Goal: Task Accomplishment & Management: Use online tool/utility

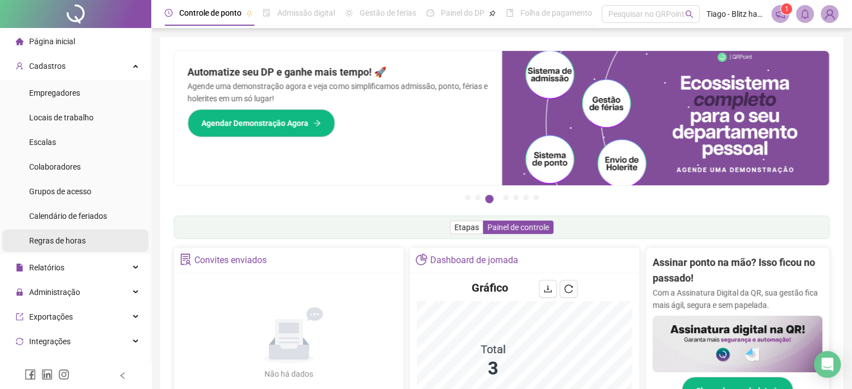
scroll to position [484, 0]
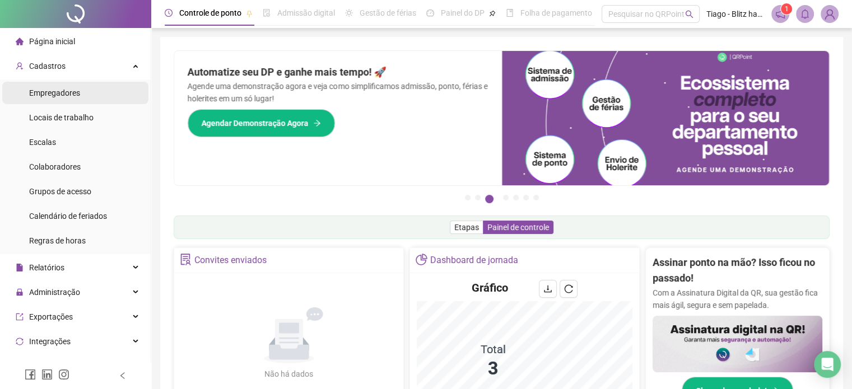
click at [71, 90] on span "Empregadores" at bounding box center [54, 93] width 51 height 9
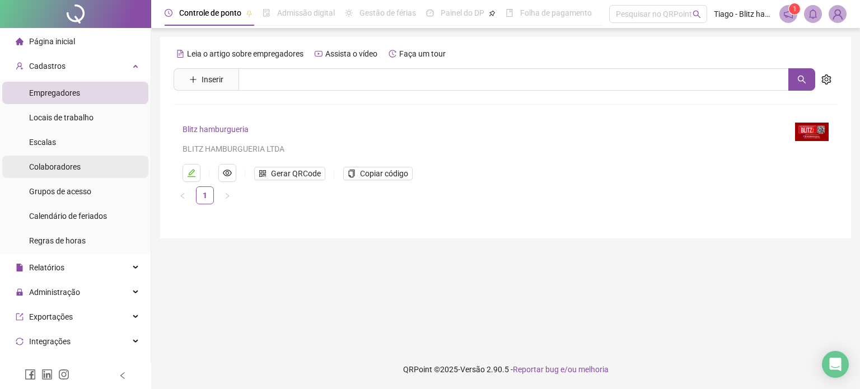
click at [58, 164] on span "Colaboradores" at bounding box center [55, 166] width 52 height 9
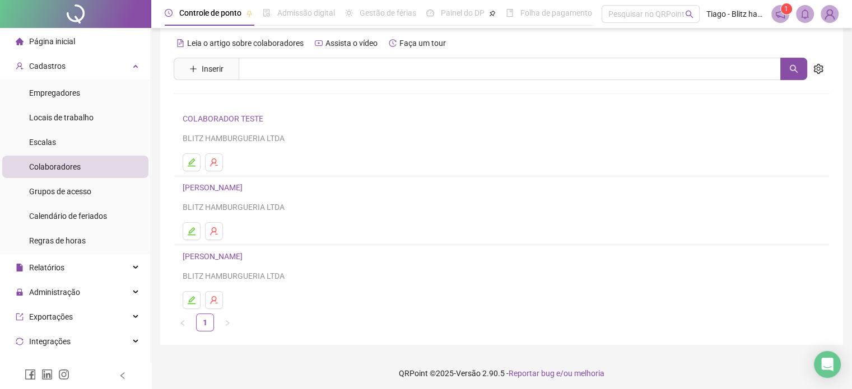
scroll to position [14, 0]
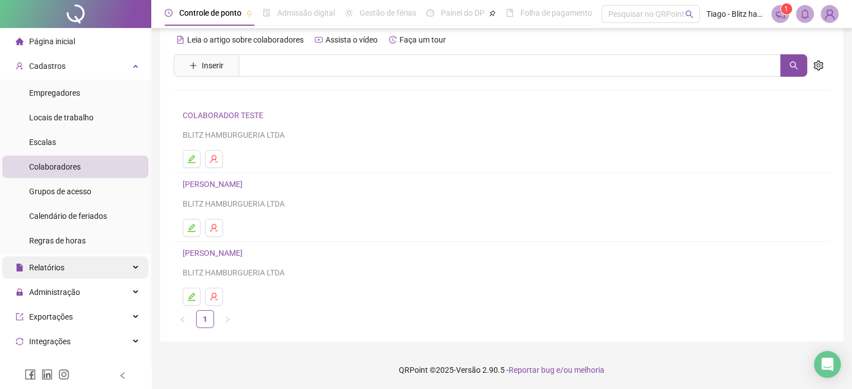
click at [111, 270] on div "Relatórios" at bounding box center [75, 268] width 146 height 22
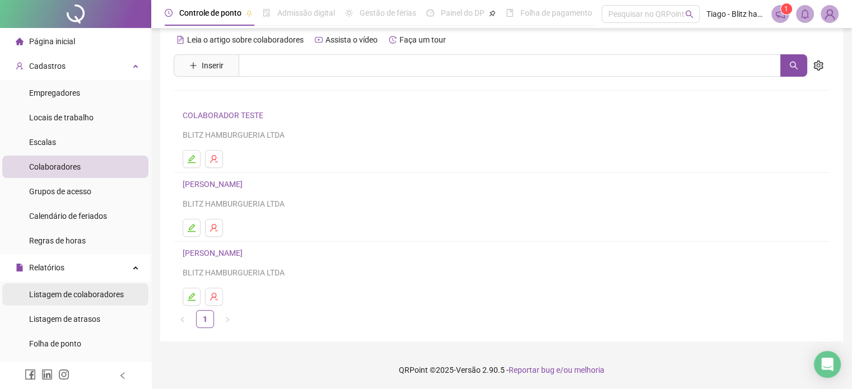
click at [106, 293] on span "Listagem de colaboradores" at bounding box center [76, 294] width 95 height 9
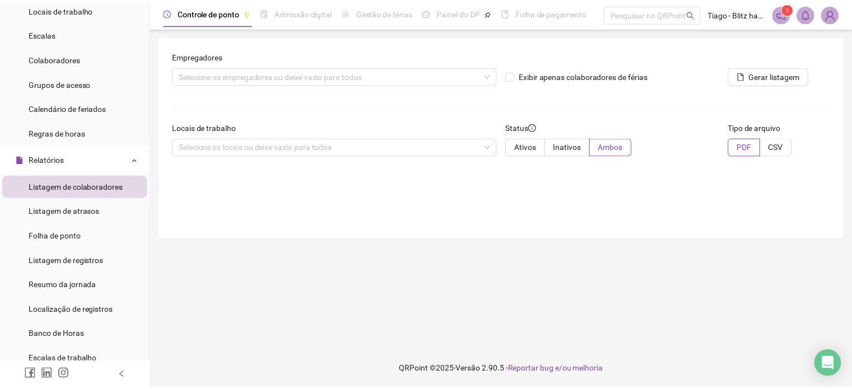
scroll to position [112, 0]
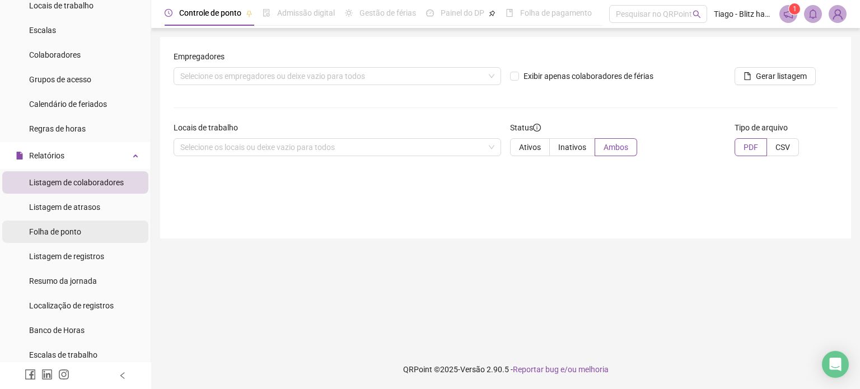
click at [90, 227] on li "Folha de ponto" at bounding box center [75, 232] width 146 height 22
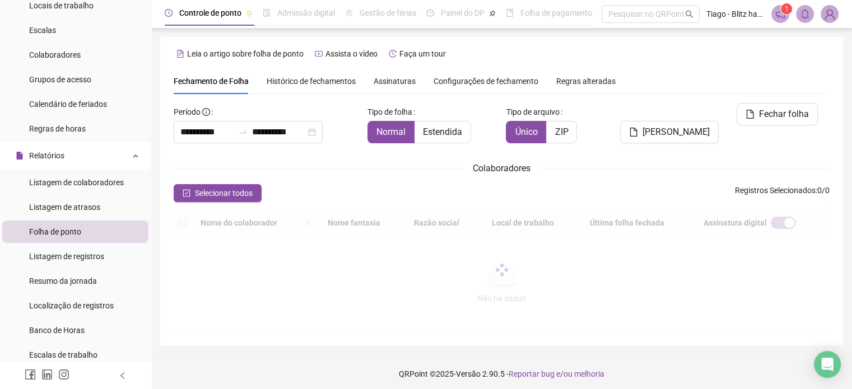
type input "**********"
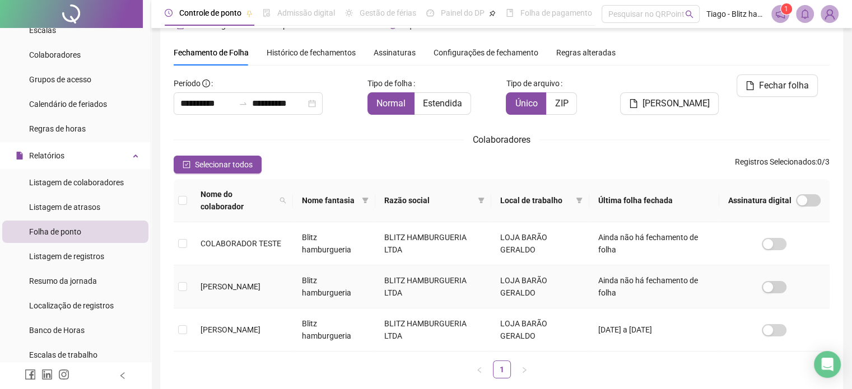
click at [534, 282] on td "LOJA BARÃO GERALDO" at bounding box center [540, 287] width 98 height 43
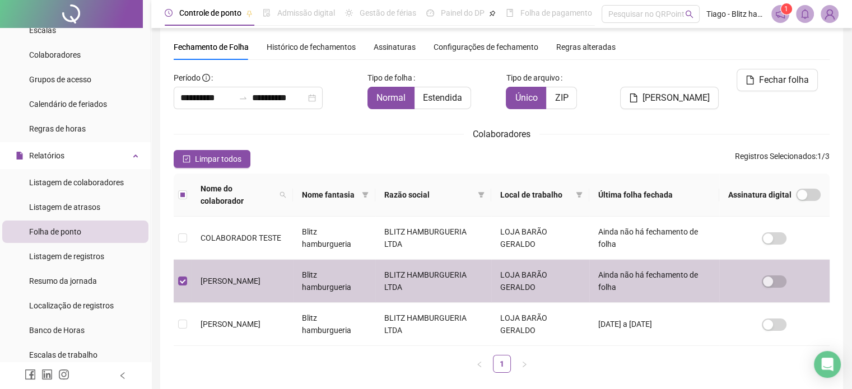
scroll to position [0, 0]
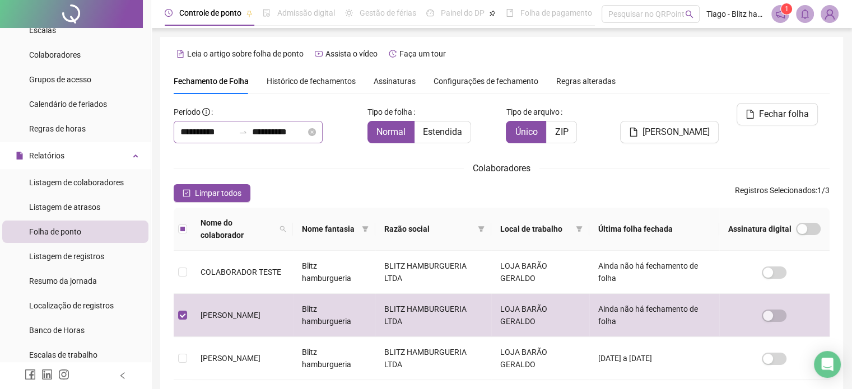
click at [323, 140] on div "**********" at bounding box center [248, 132] width 149 height 22
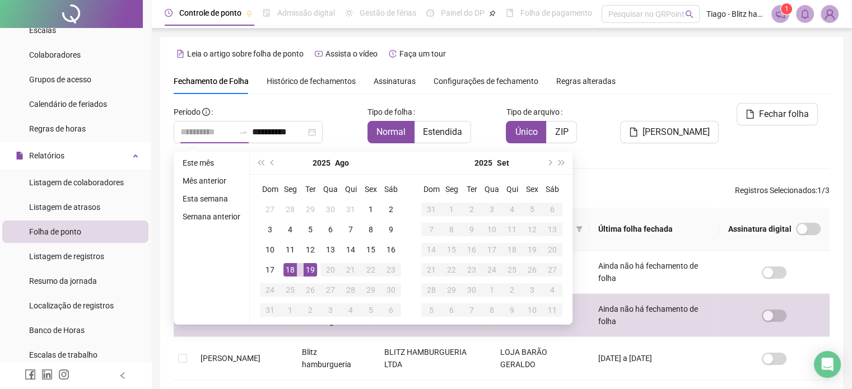
click at [307, 269] on div "19" at bounding box center [310, 269] width 13 height 13
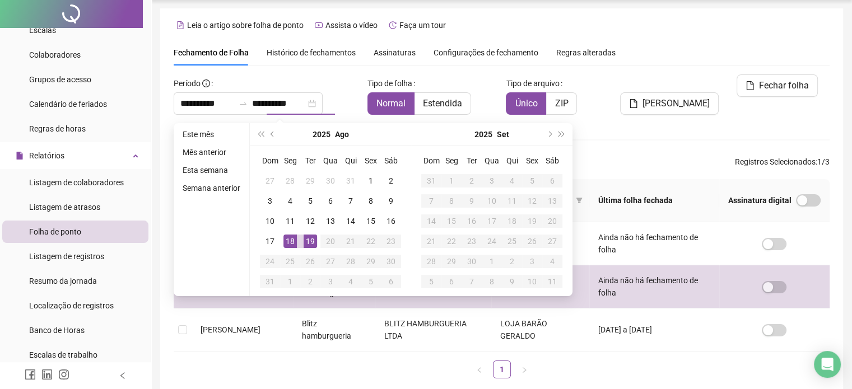
type input "**********"
click at [580, 40] on div "**********" at bounding box center [501, 204] width 683 height 393
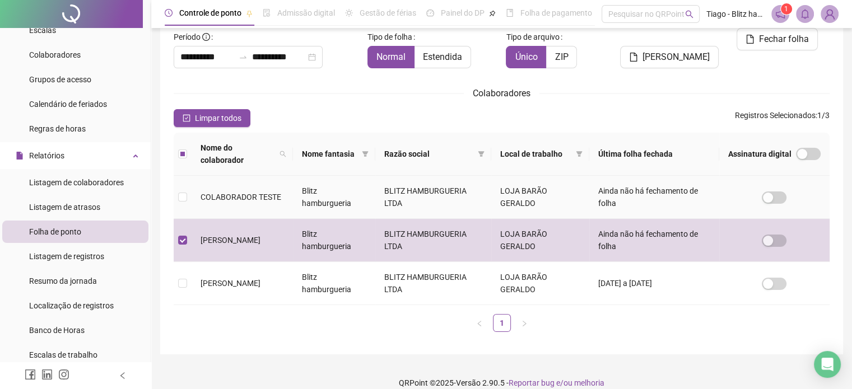
scroll to position [76, 0]
click at [500, 314] on link "1" at bounding box center [502, 322] width 17 height 17
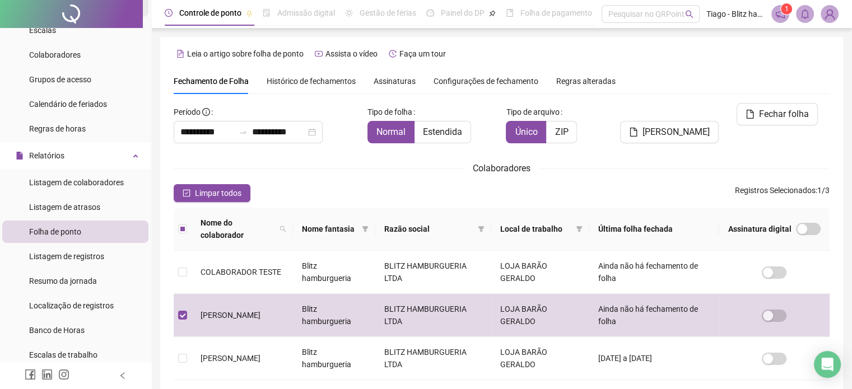
scroll to position [0, 0]
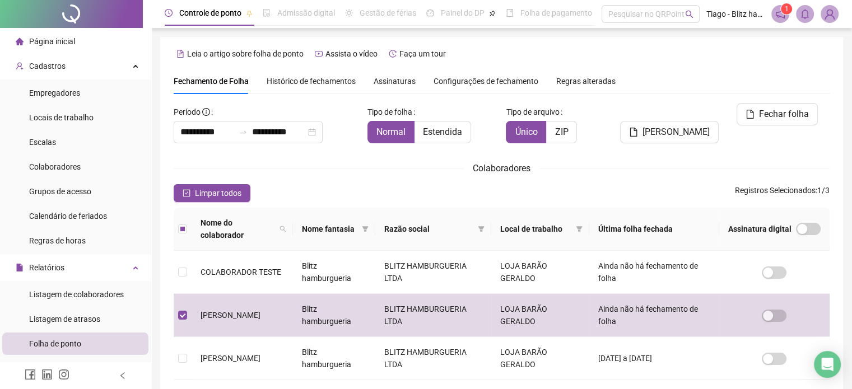
click at [65, 42] on span "Página inicial" at bounding box center [52, 41] width 46 height 9
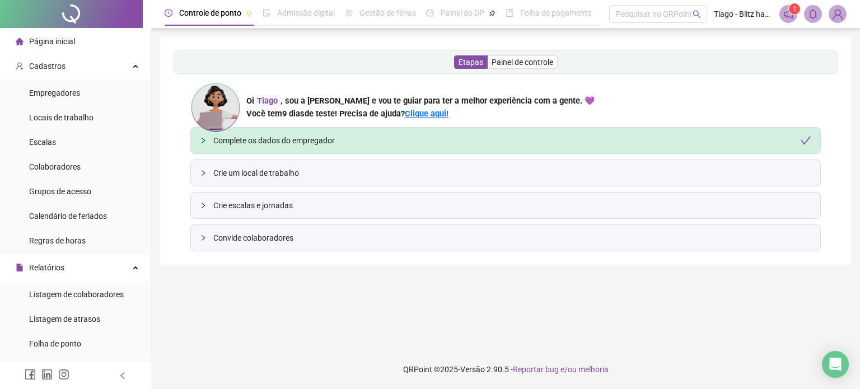
click at [319, 139] on div "Complete os dados do empregador" at bounding box center [512, 140] width 598 height 12
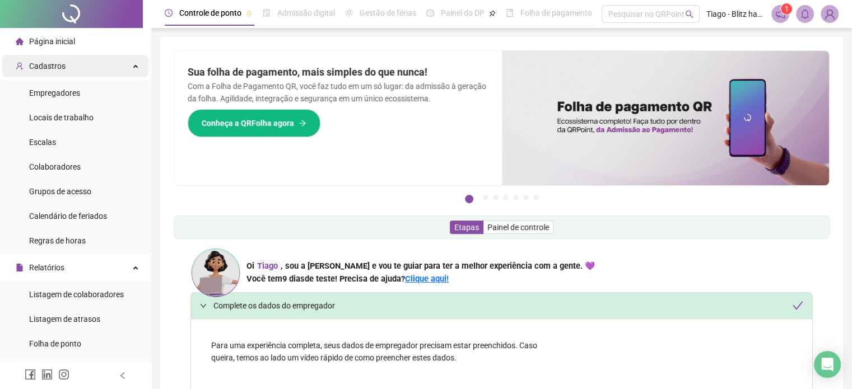
click at [92, 69] on div "Cadastros" at bounding box center [75, 66] width 146 height 22
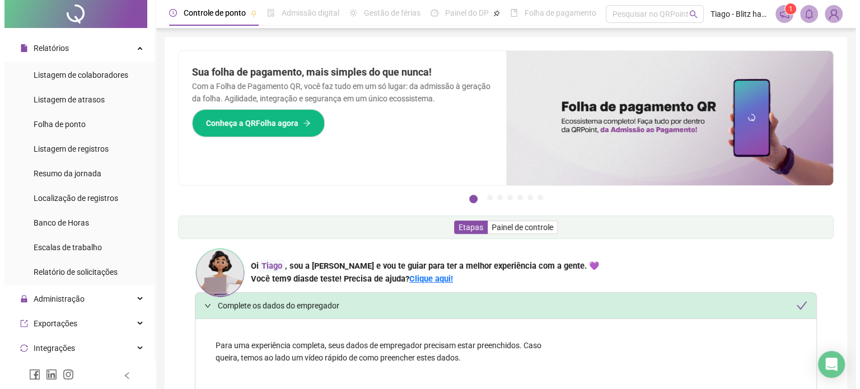
scroll to position [20, 0]
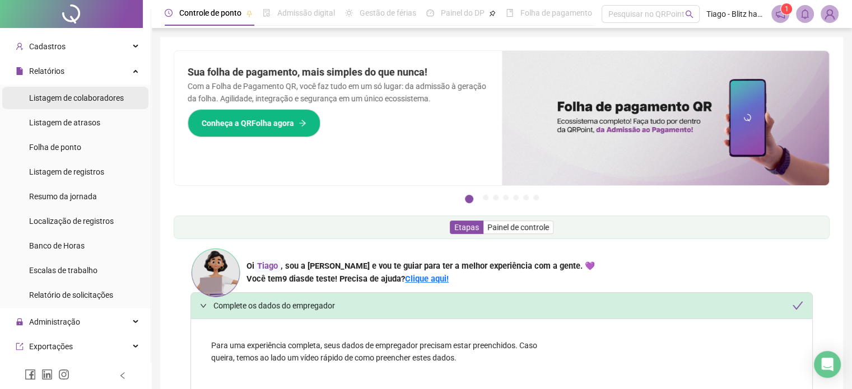
click at [93, 100] on span "Listagem de colaboradores" at bounding box center [76, 98] width 95 height 9
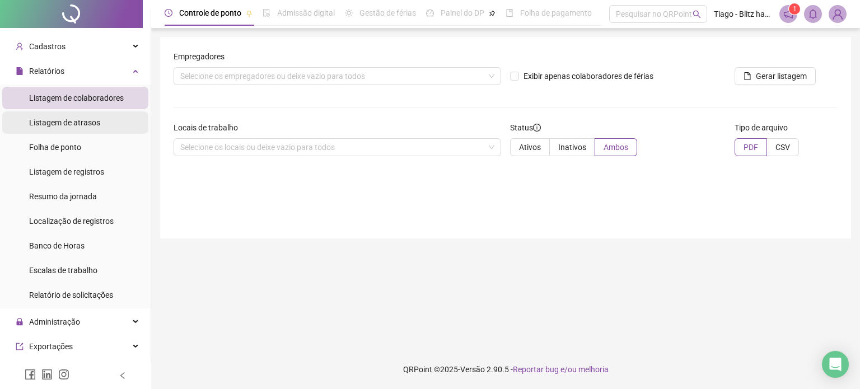
click at [90, 123] on span "Listagem de atrasos" at bounding box center [64, 122] width 71 height 9
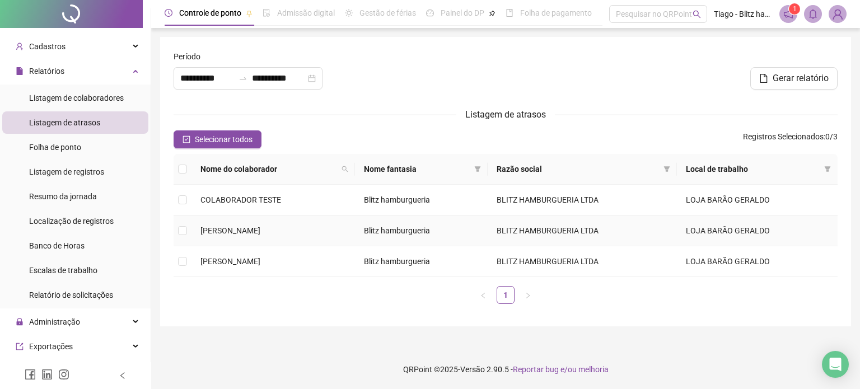
click at [446, 229] on td "Blitz hamburgueria" at bounding box center [421, 231] width 133 height 31
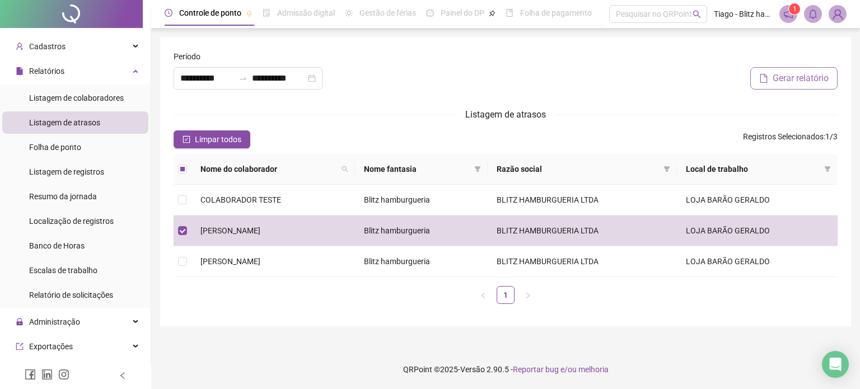
click at [803, 82] on span "Gerar relatório" at bounding box center [801, 78] width 56 height 13
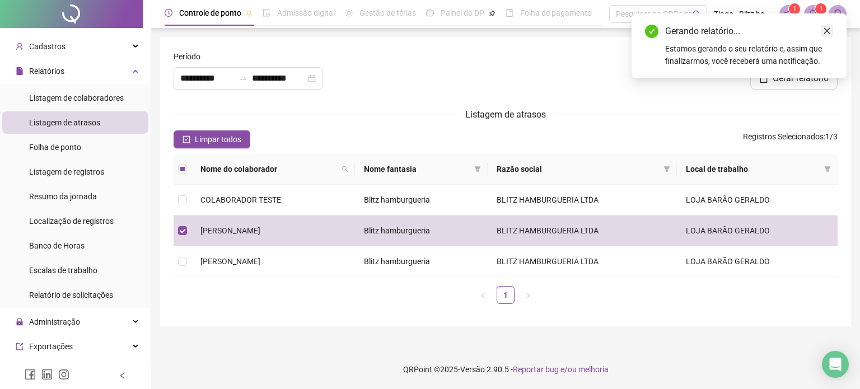
click at [827, 32] on icon "close" at bounding box center [827, 31] width 8 height 8
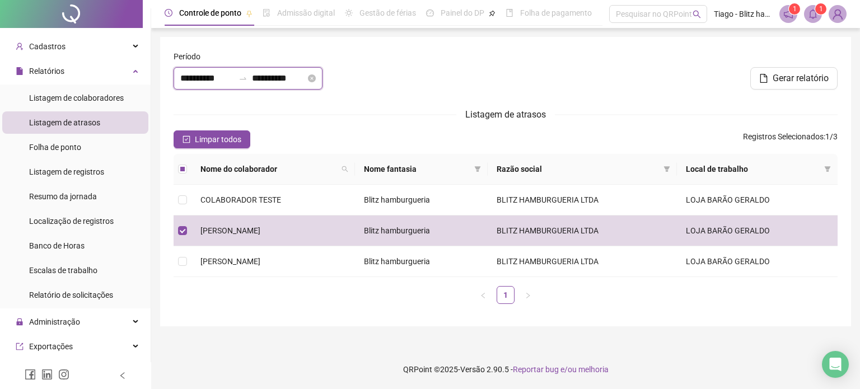
click at [284, 82] on input "**********" at bounding box center [279, 78] width 54 height 13
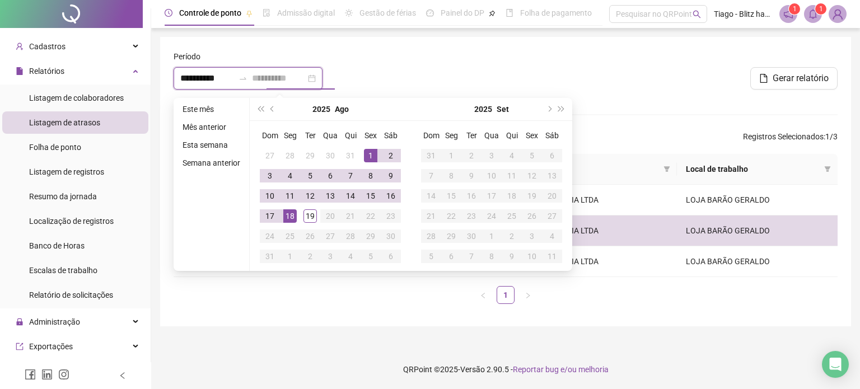
type input "**********"
click at [294, 220] on div "18" at bounding box center [289, 216] width 13 height 13
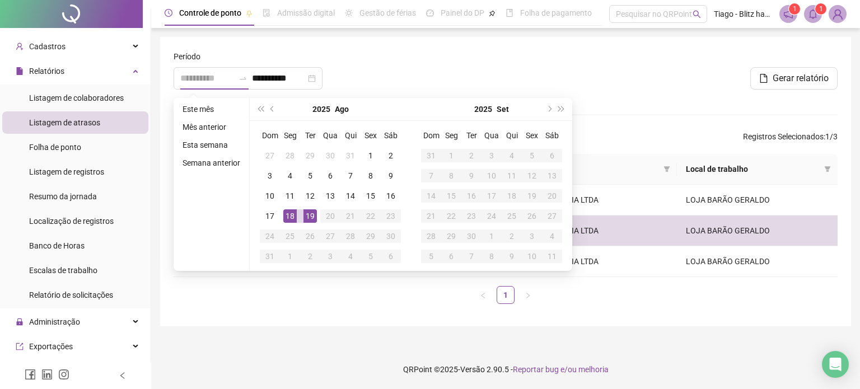
click at [314, 216] on div "19" at bounding box center [310, 216] width 13 height 13
type input "**********"
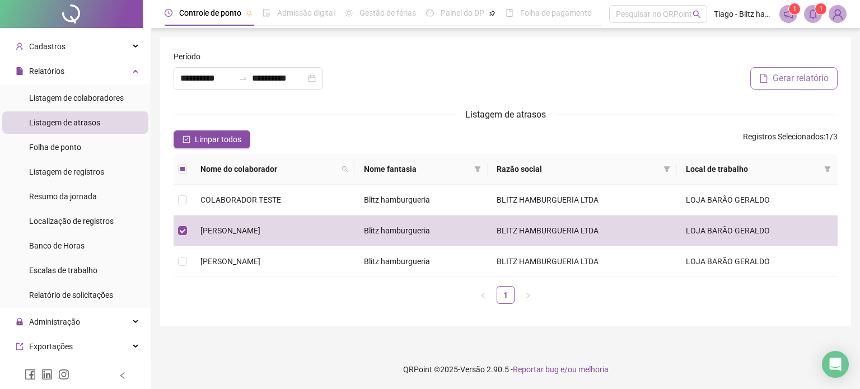
click at [798, 77] on span "Gerar relatório" at bounding box center [801, 78] width 56 height 13
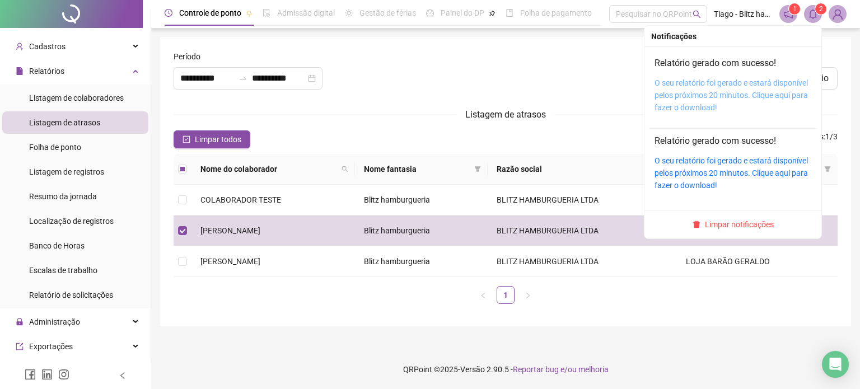
click at [775, 78] on link "O seu relatório foi gerado e estará disponível pelos próximos 20 minutos. Cliqu…" at bounding box center [731, 95] width 153 height 34
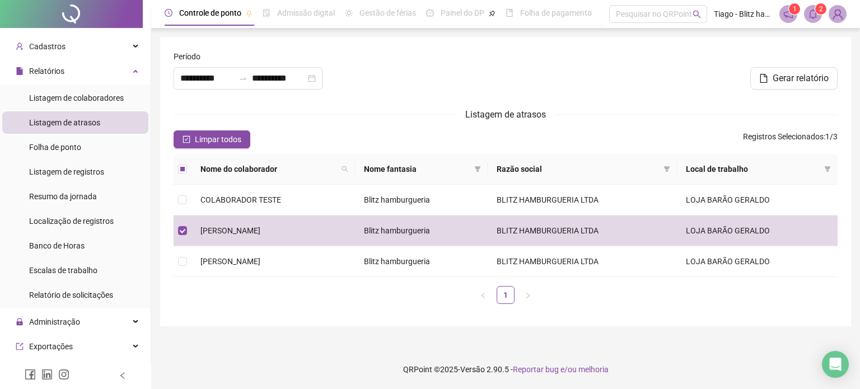
click at [559, 96] on div "Gerar relatório" at bounding box center [618, 74] width 449 height 48
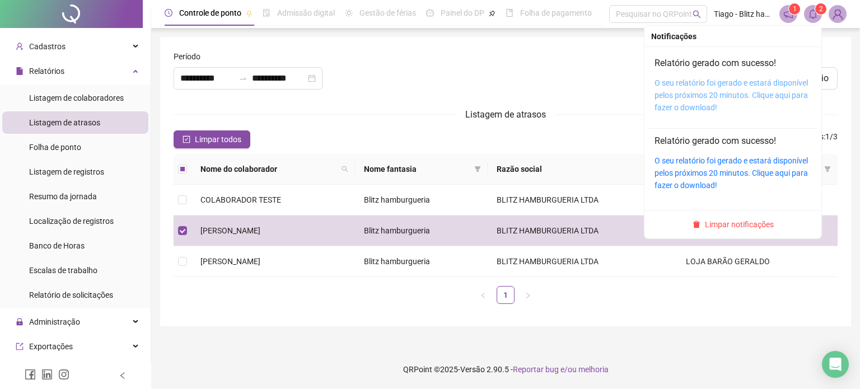
click at [771, 81] on link "O seu relatório foi gerado e estará disponível pelos próximos 20 minutos. Cliqu…" at bounding box center [731, 95] width 153 height 34
